Goal: Information Seeking & Learning: Learn about a topic

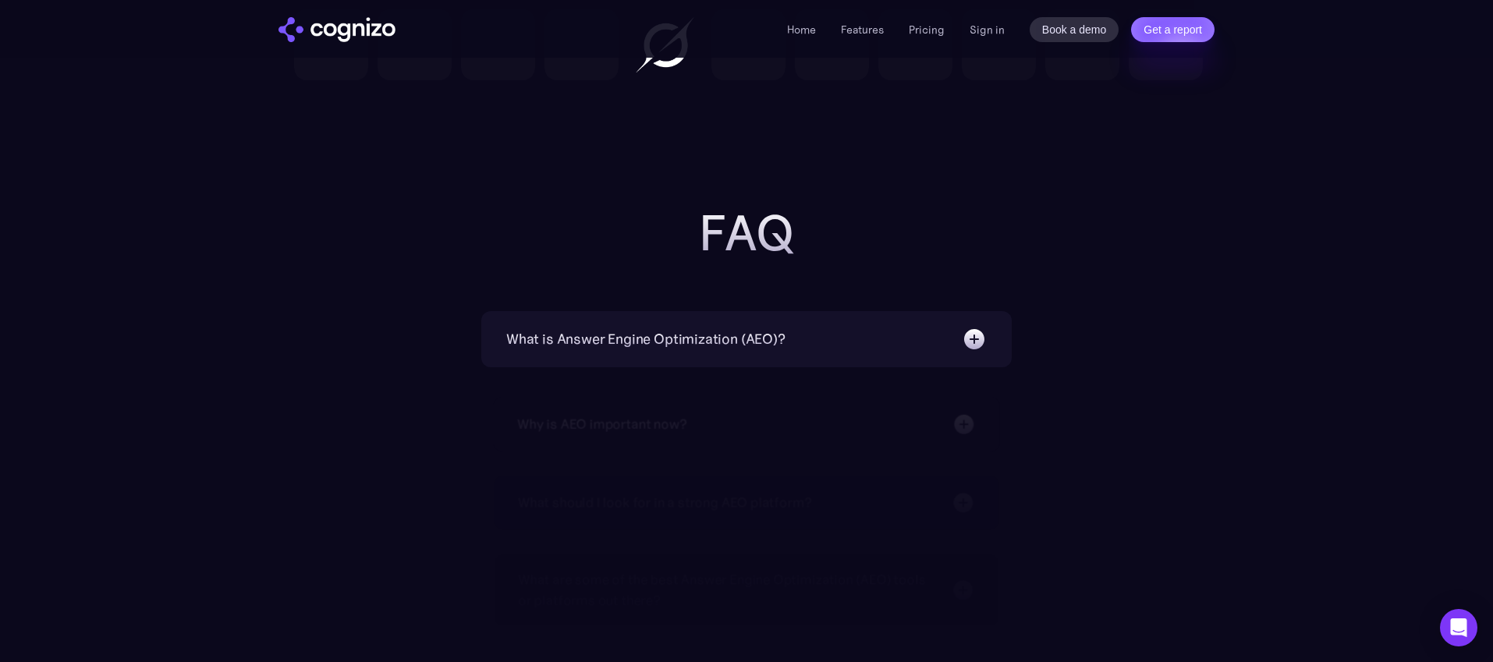
scroll to position [4989, 0]
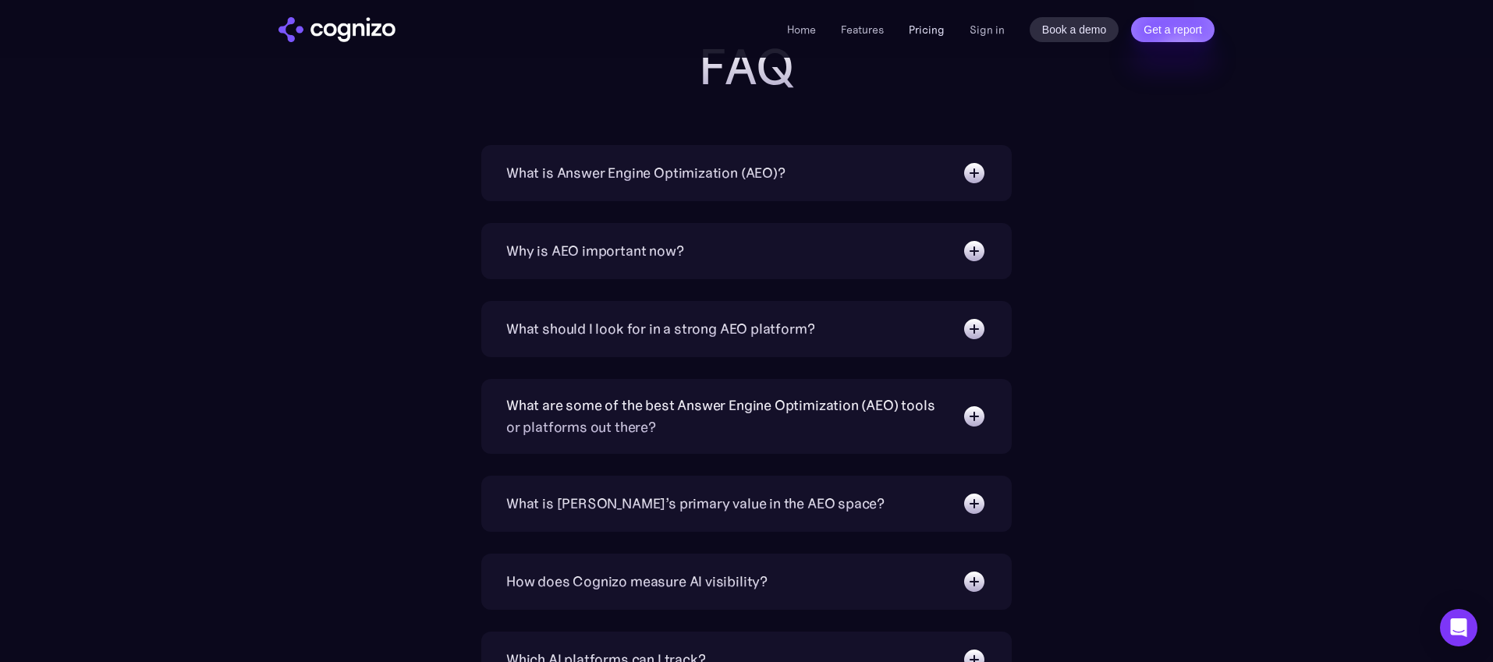
click at [932, 34] on link "Pricing" at bounding box center [927, 30] width 36 height 14
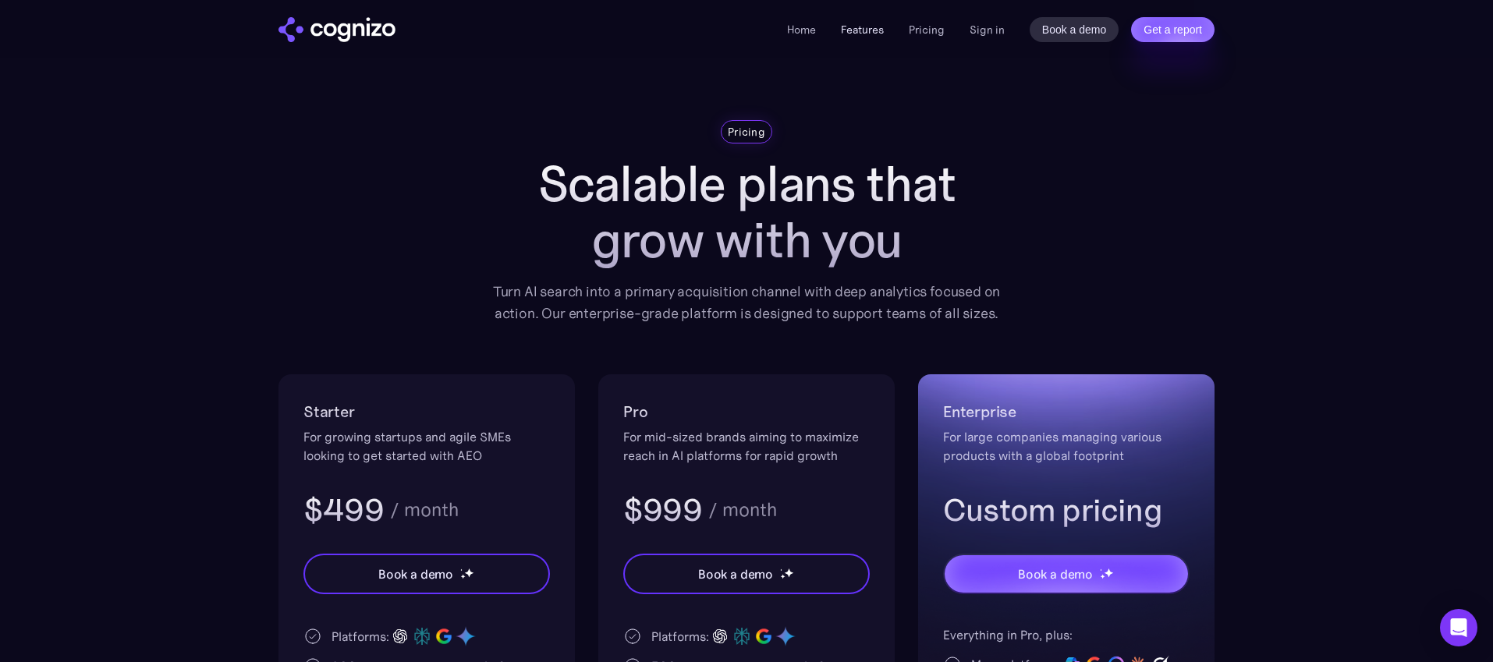
click at [873, 27] on link "Features" at bounding box center [862, 30] width 43 height 14
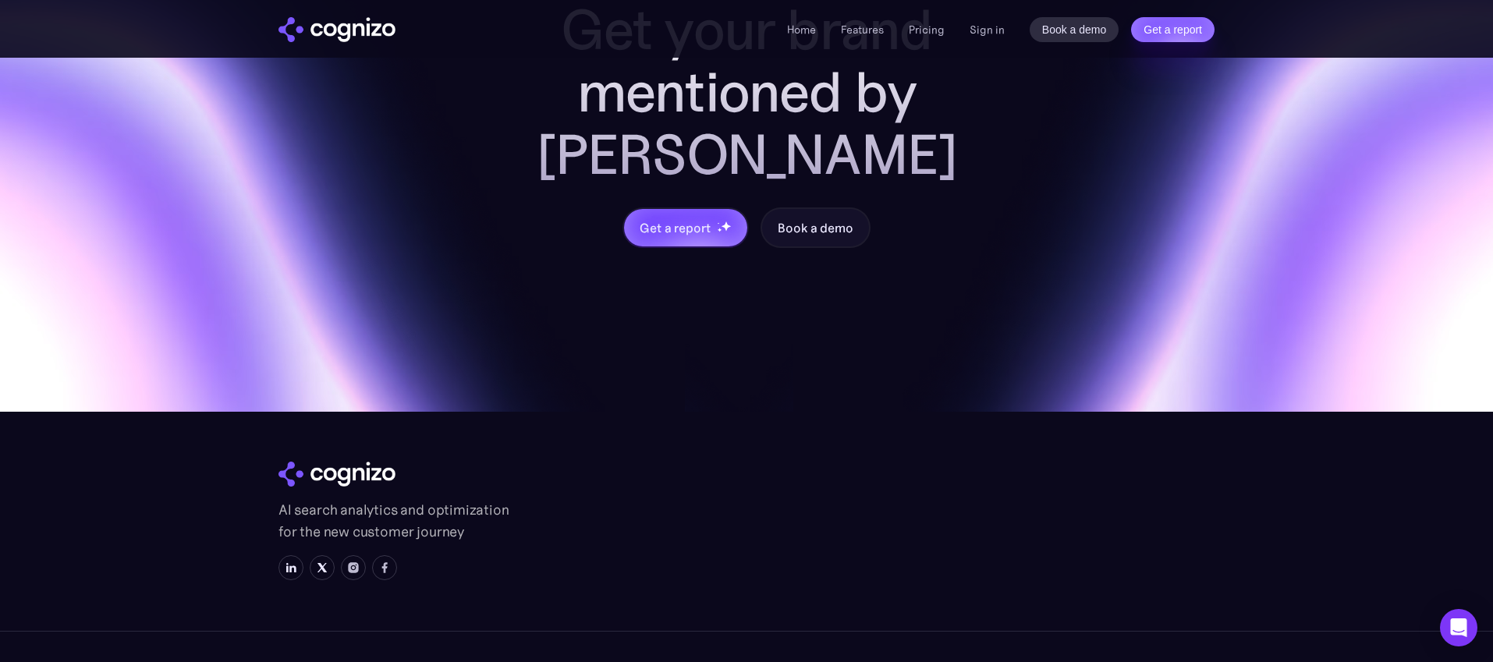
scroll to position [6210, 0]
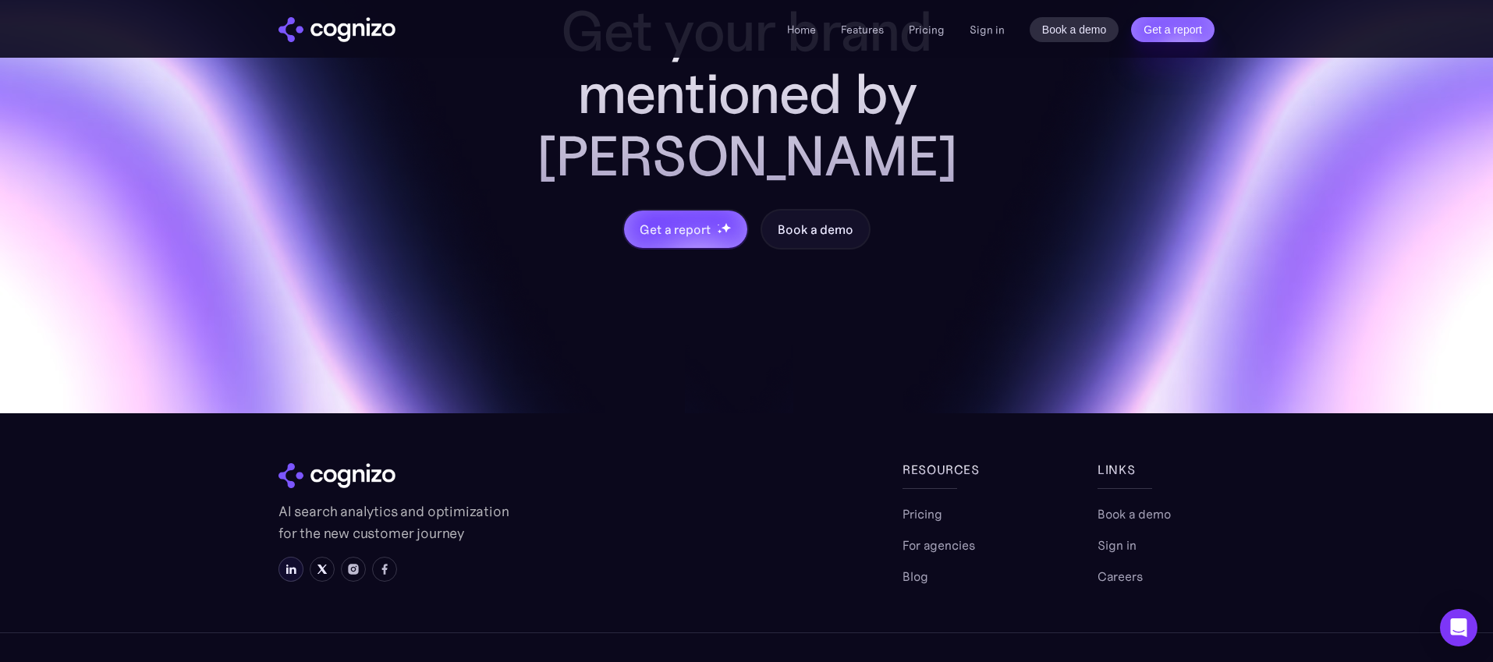
click at [289, 563] on img at bounding box center [291, 569] width 12 height 12
